Goal: Task Accomplishment & Management: Complete application form

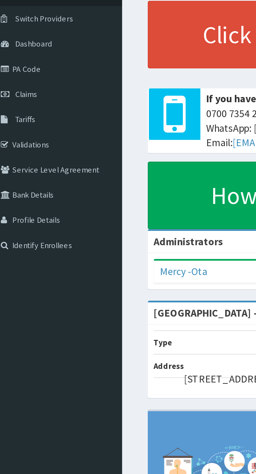
click at [22, 71] on link "PA Code" at bounding box center [30, 69] width 60 height 12
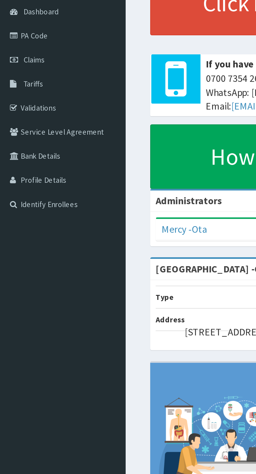
click at [28, 71] on link "PA Code" at bounding box center [30, 69] width 60 height 12
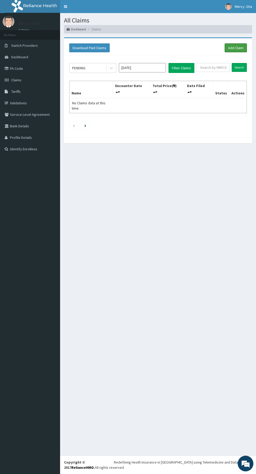
click at [241, 51] on link "Add Claim" at bounding box center [236, 47] width 22 height 9
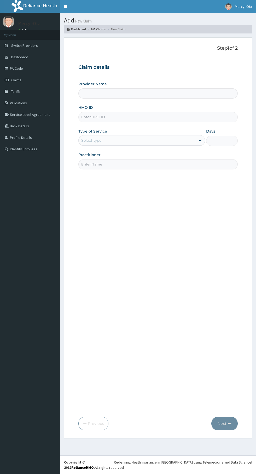
click at [150, 117] on input "HMO ID" at bounding box center [157, 117] width 159 height 10
type input "[GEOGRAPHIC_DATA] -Ota"
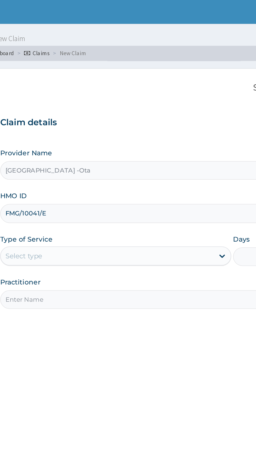
type input "FMG/10041/E"
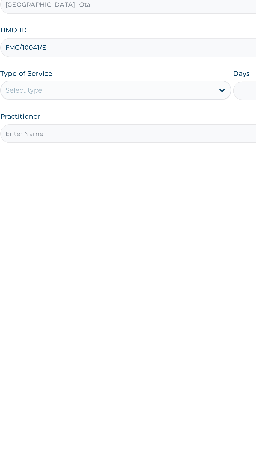
click at [173, 166] on input "Practitioner" at bounding box center [157, 164] width 159 height 10
type input "Dr Abdul"
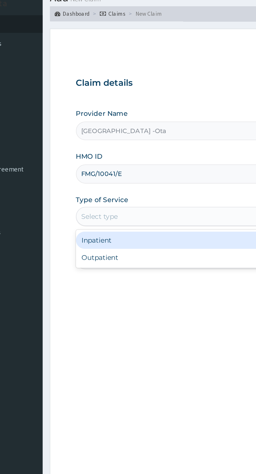
click at [140, 162] on div "Outpatient" at bounding box center [141, 162] width 127 height 9
type input "1"
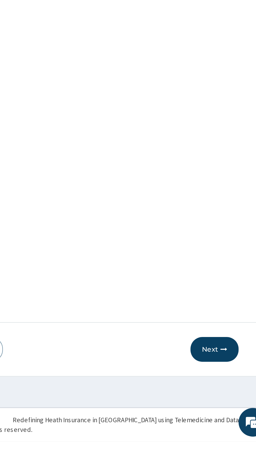
click at [224, 401] on div "Step 1 of 2 Claim details Provider Name Mercy Land Hospital -Ota HMO ID FMG/100…" at bounding box center [157, 223] width 159 height 356
click at [224, 430] on button "Next" at bounding box center [225, 424] width 26 height 14
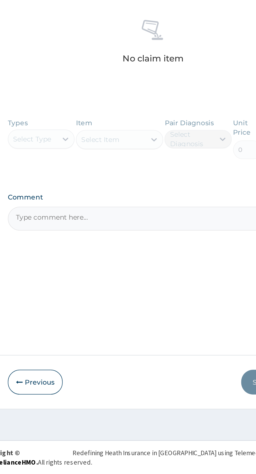
paste textarea "PA/921E8A"
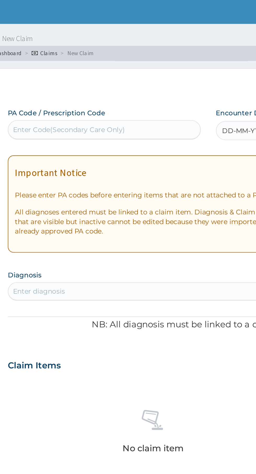
type textarea "PA/921E8A"
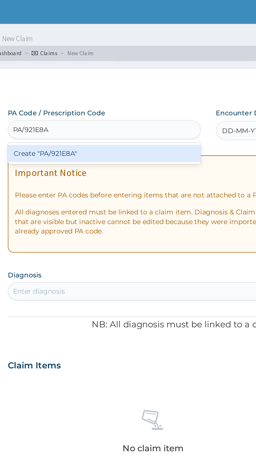
click at [102, 85] on div "Create "PA/921E8A"" at bounding box center [131, 83] width 106 height 9
type input "PA/921E8A"
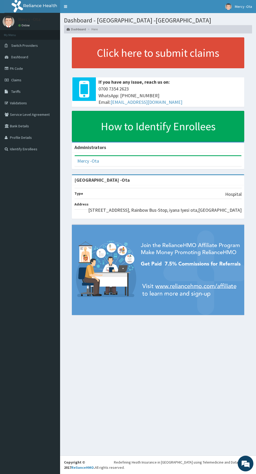
click at [17, 68] on link "PA Code" at bounding box center [30, 69] width 60 height 12
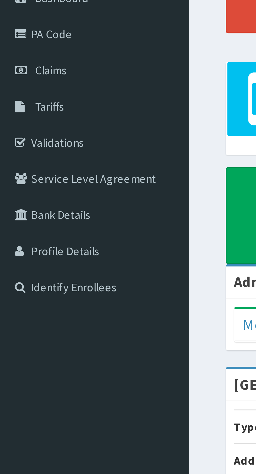
click at [20, 70] on link "PA Code" at bounding box center [30, 69] width 60 height 12
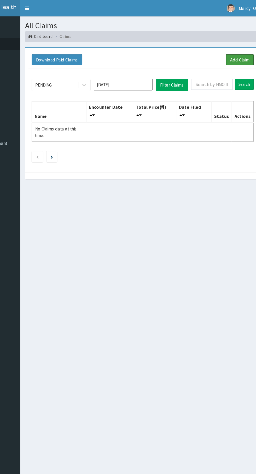
click at [240, 47] on link "Add Claim" at bounding box center [236, 47] width 22 height 9
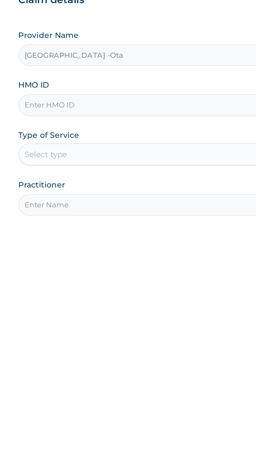
click at [161, 118] on input "HMO ID" at bounding box center [157, 117] width 159 height 10
type input "FMG/10041/A"
click at [169, 140] on div "Select type" at bounding box center [137, 140] width 117 height 8
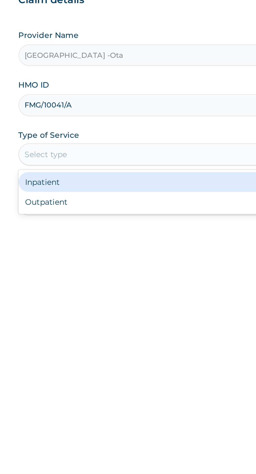
click at [149, 163] on div "Outpatient" at bounding box center [141, 162] width 127 height 9
type input "1"
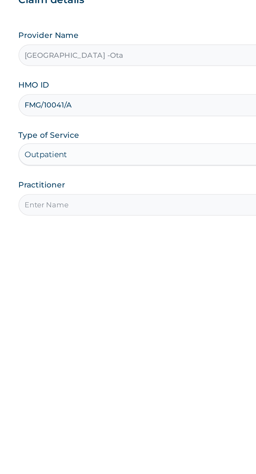
click at [157, 163] on input "Practitioner" at bounding box center [157, 164] width 159 height 10
type input "[PERSON_NAME]"
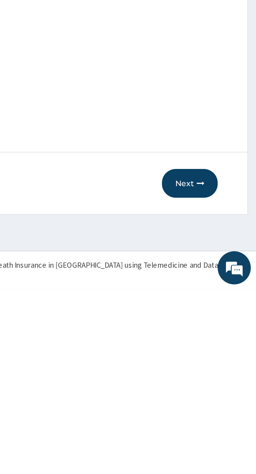
click at [226, 426] on button "Next" at bounding box center [225, 424] width 26 height 14
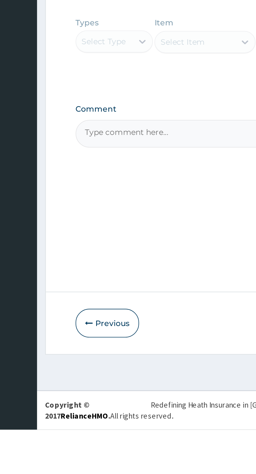
scroll to position [35, 0]
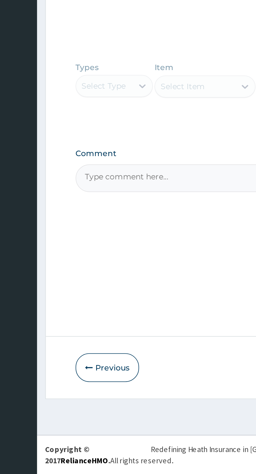
paste textarea "PA/5932D5"
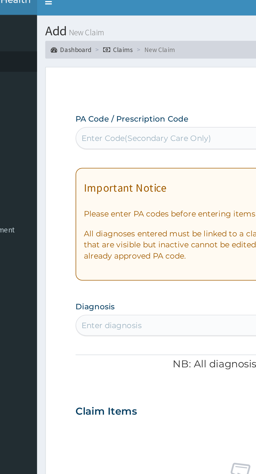
type textarea "PA/5932D5"
click at [90, 69] on div "Enter Code(Secondary Care Only)" at bounding box center [111, 70] width 61 height 5
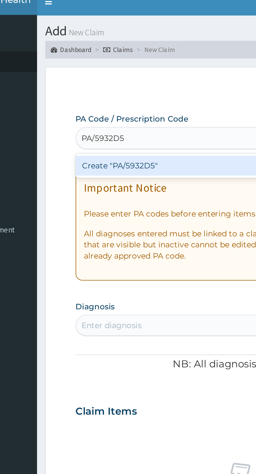
click at [98, 87] on div "Create "PA/5932D5"" at bounding box center [131, 83] width 106 height 9
type input "PA/5932D5"
